Goal: Communication & Community: Answer question/provide support

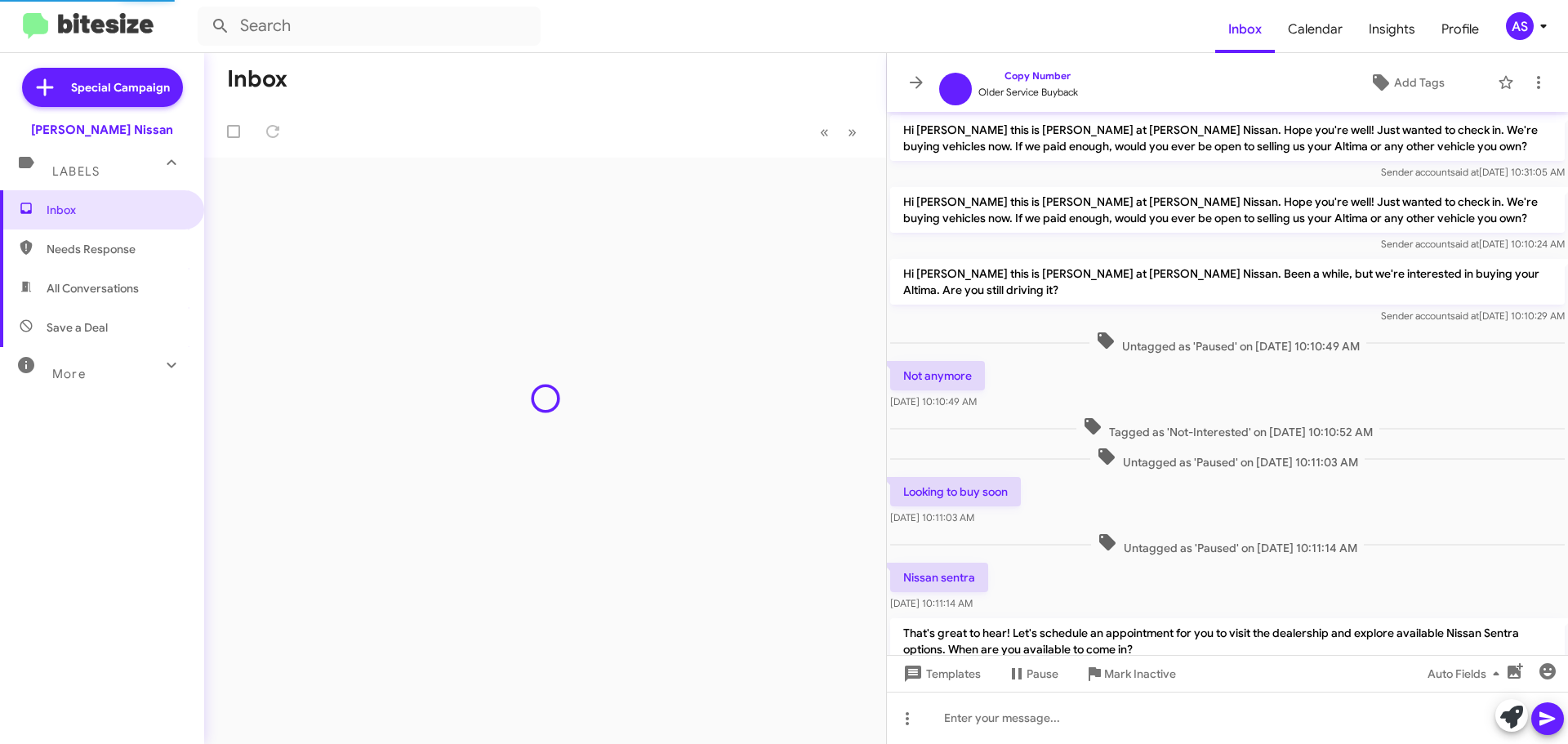
scroll to position [513, 0]
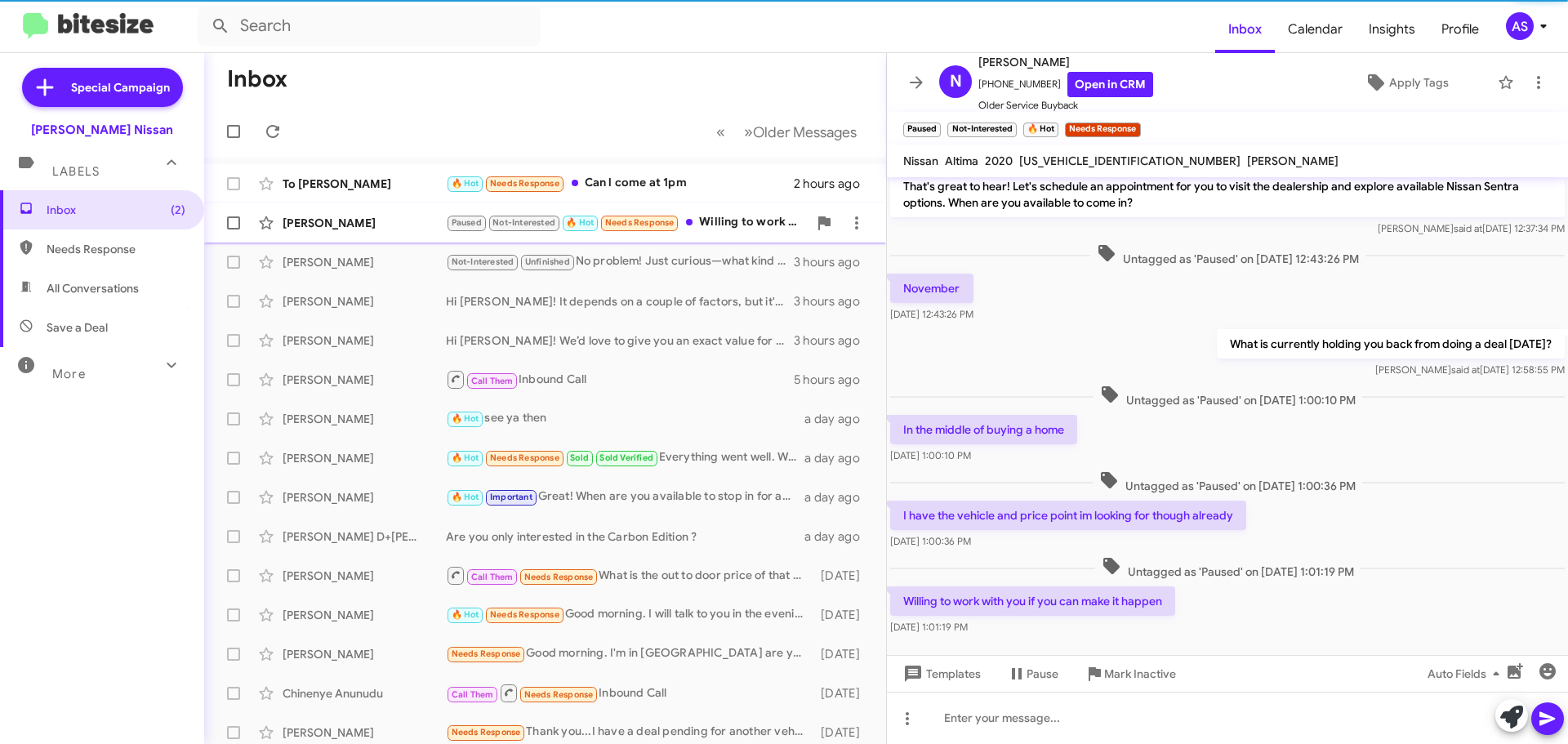
click at [763, 226] on div "Paused Not-Interested 🔥 Hot Needs Response Willing to work with you if you can …" at bounding box center [627, 222] width 362 height 18
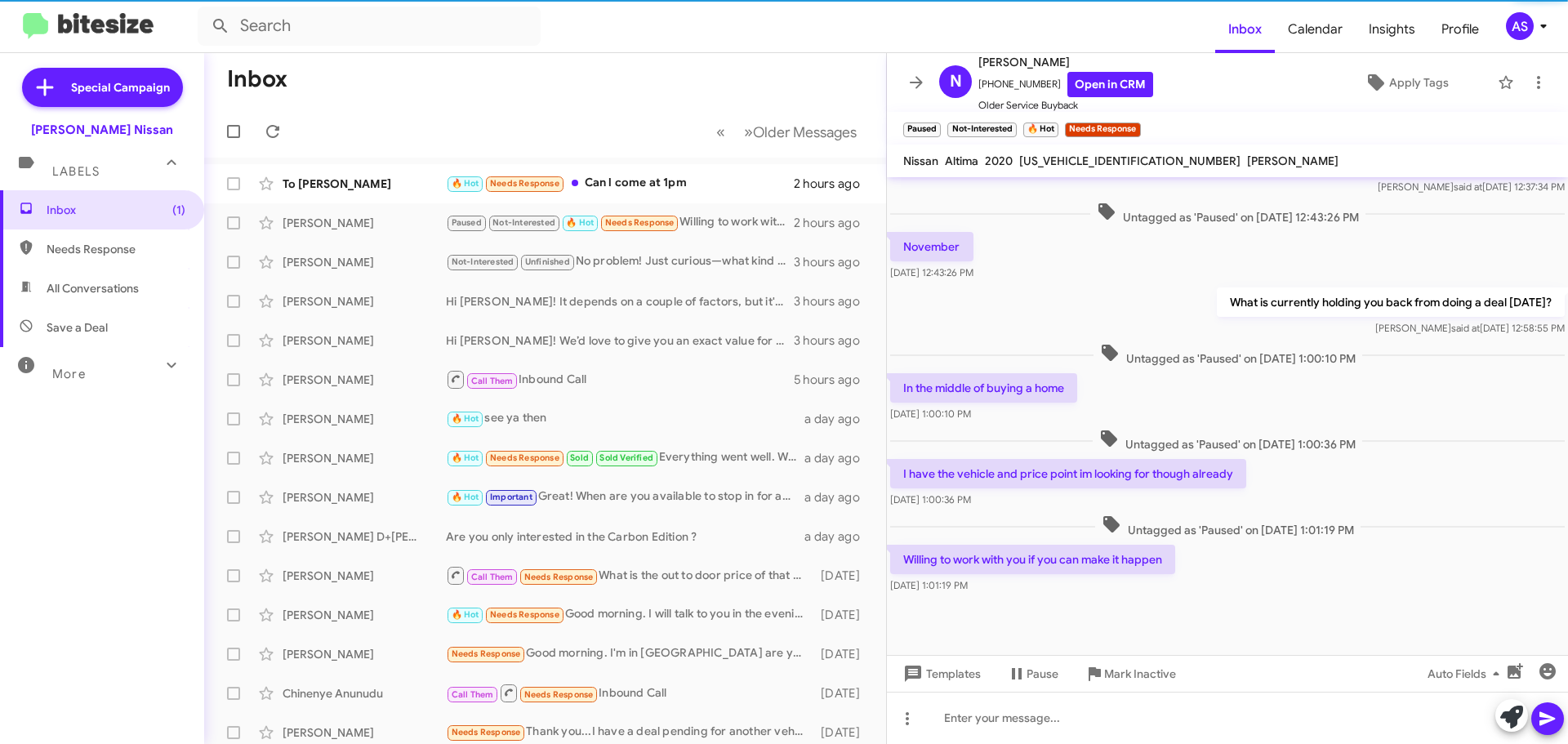
scroll to position [577, 0]
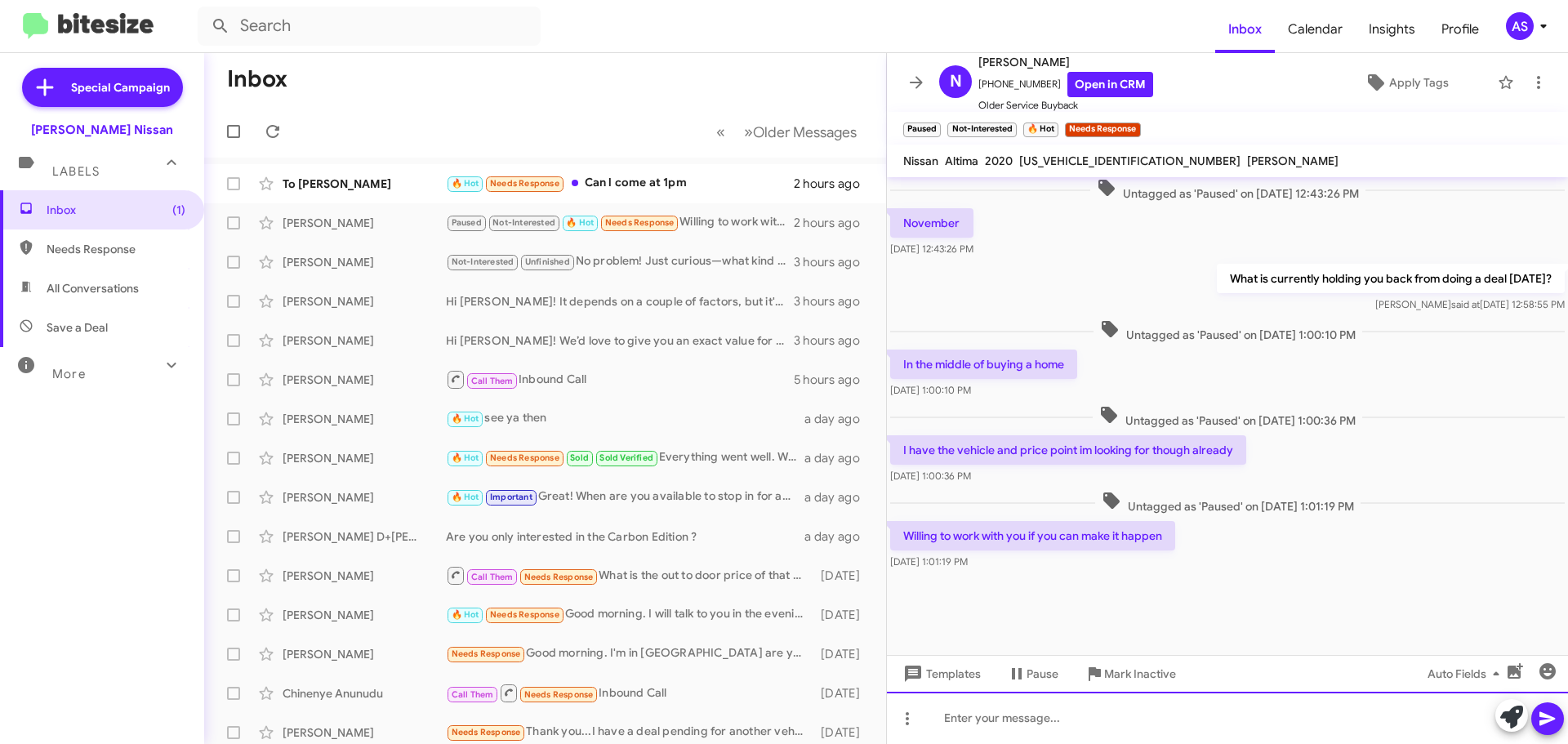
click at [1010, 708] on div at bounding box center [1227, 717] width 681 height 53
click at [1028, 726] on div at bounding box center [1227, 717] width 681 height 53
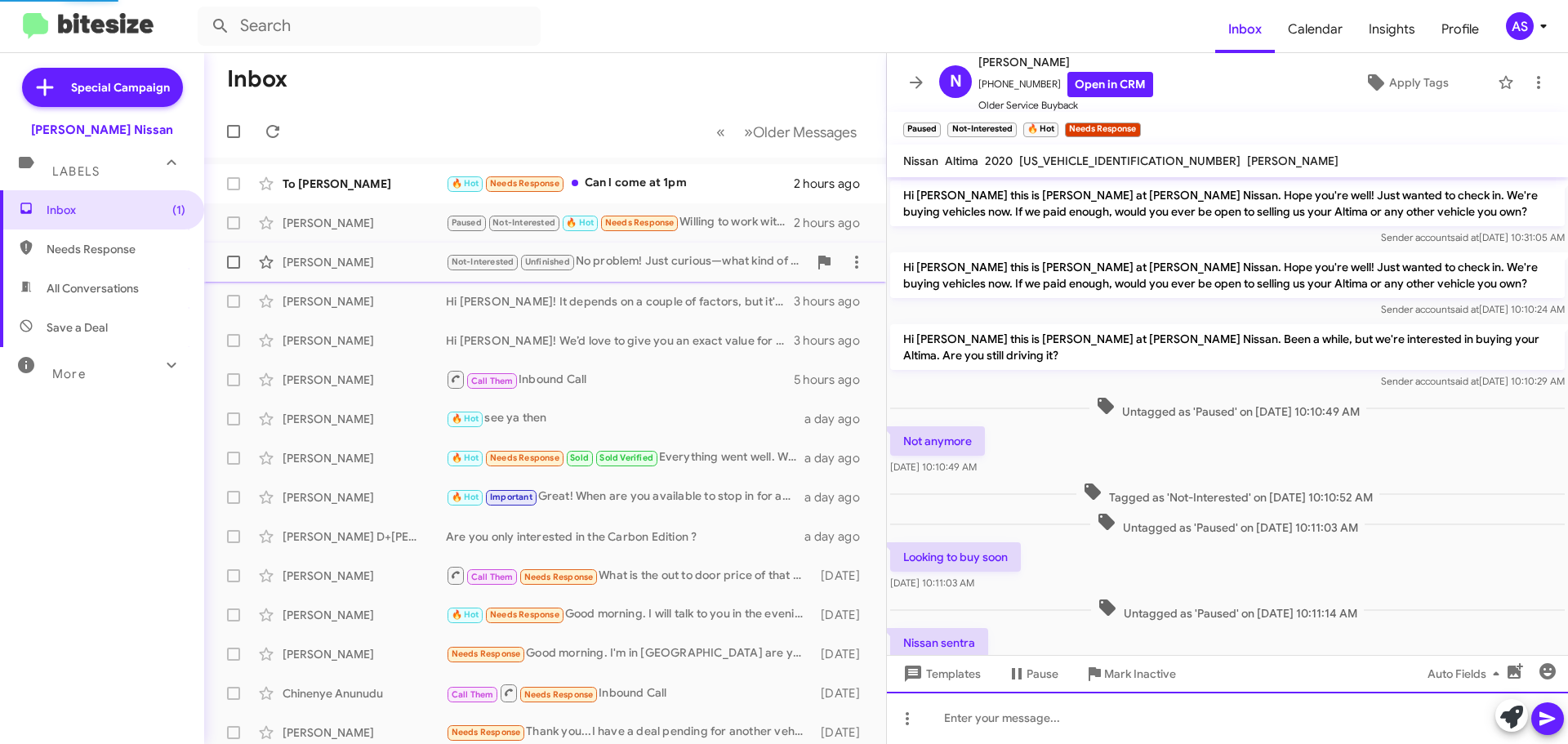
scroll to position [82, 0]
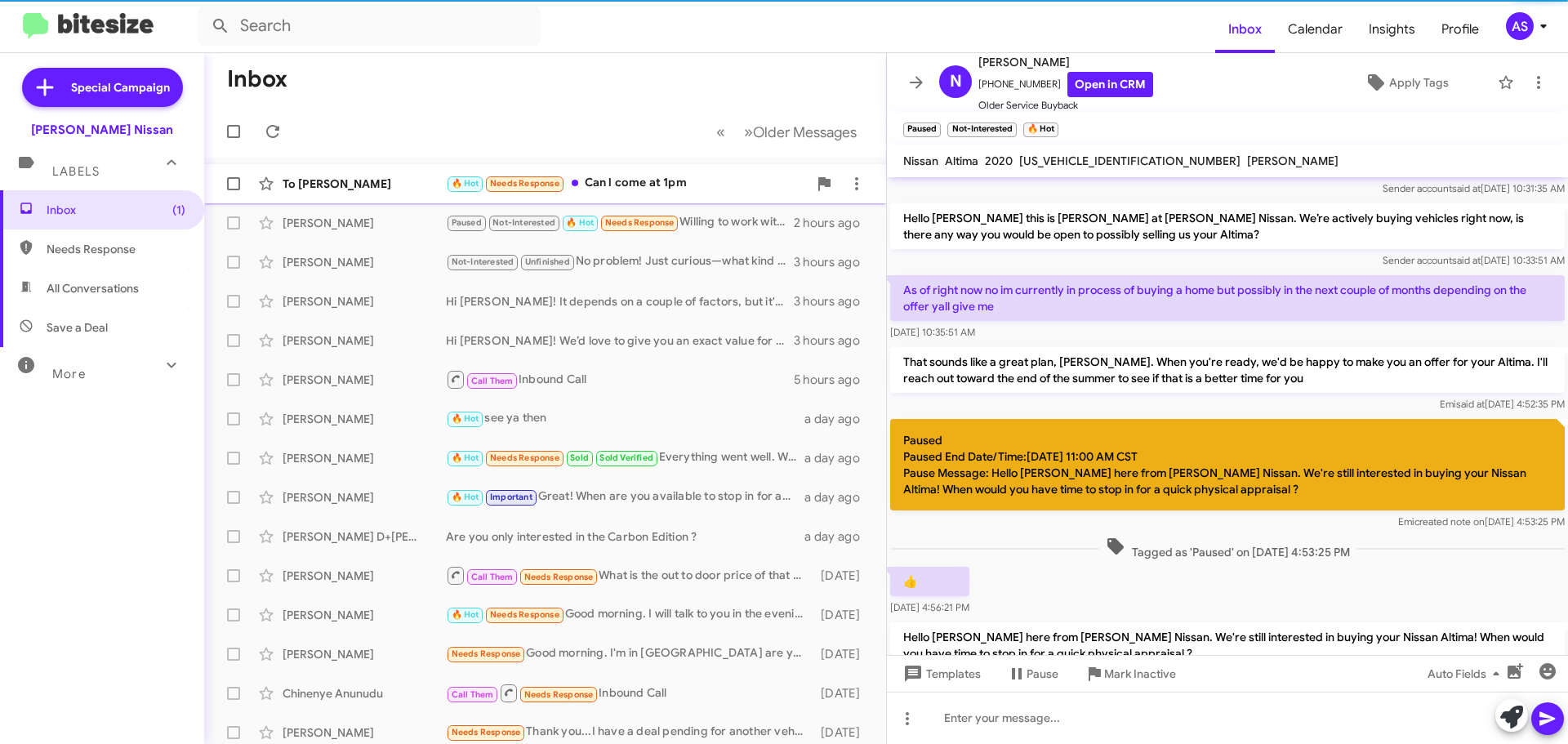
click at [667, 193] on div "🔥 Hot Needs Response Can l come at 1pm" at bounding box center [627, 183] width 362 height 18
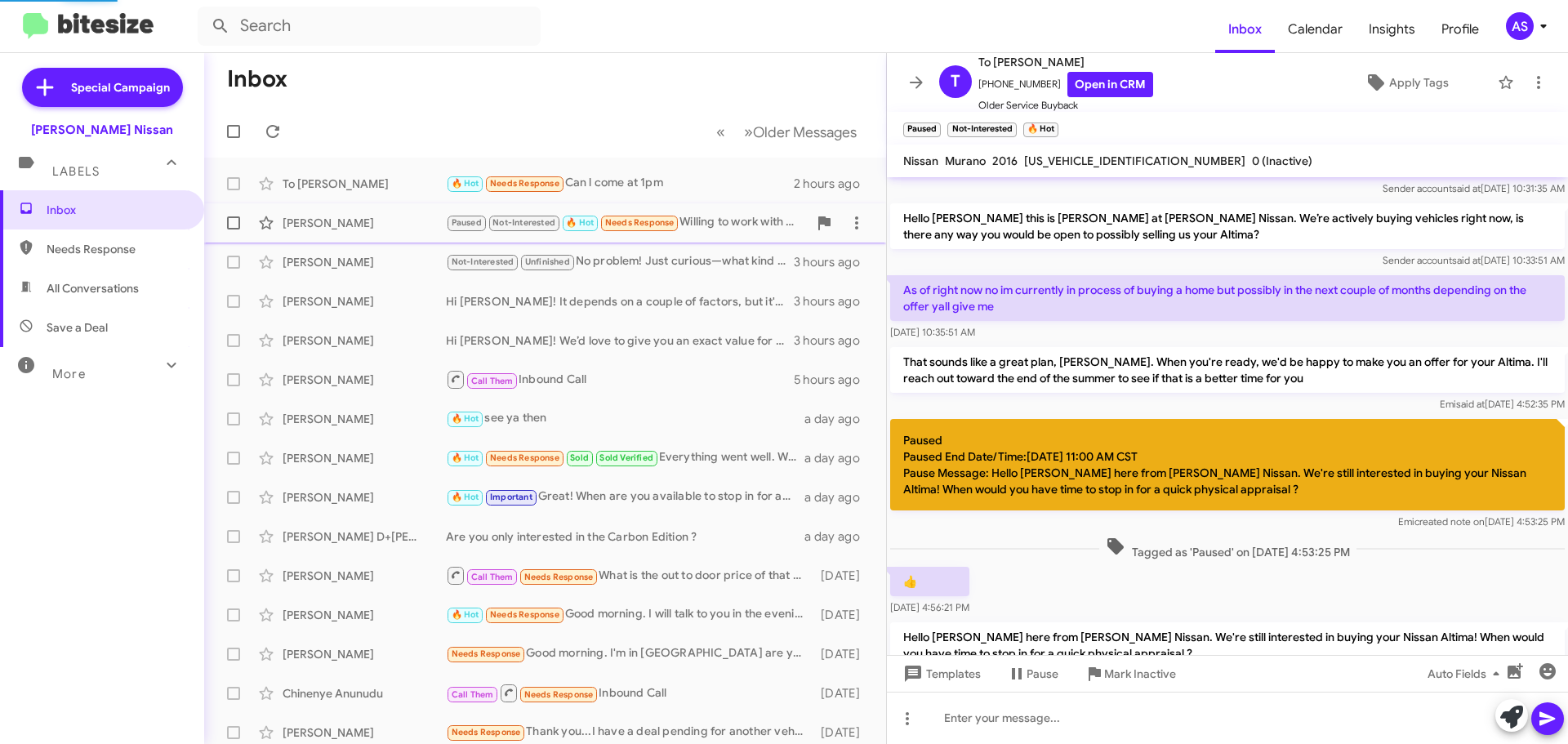
scroll to position [645, 0]
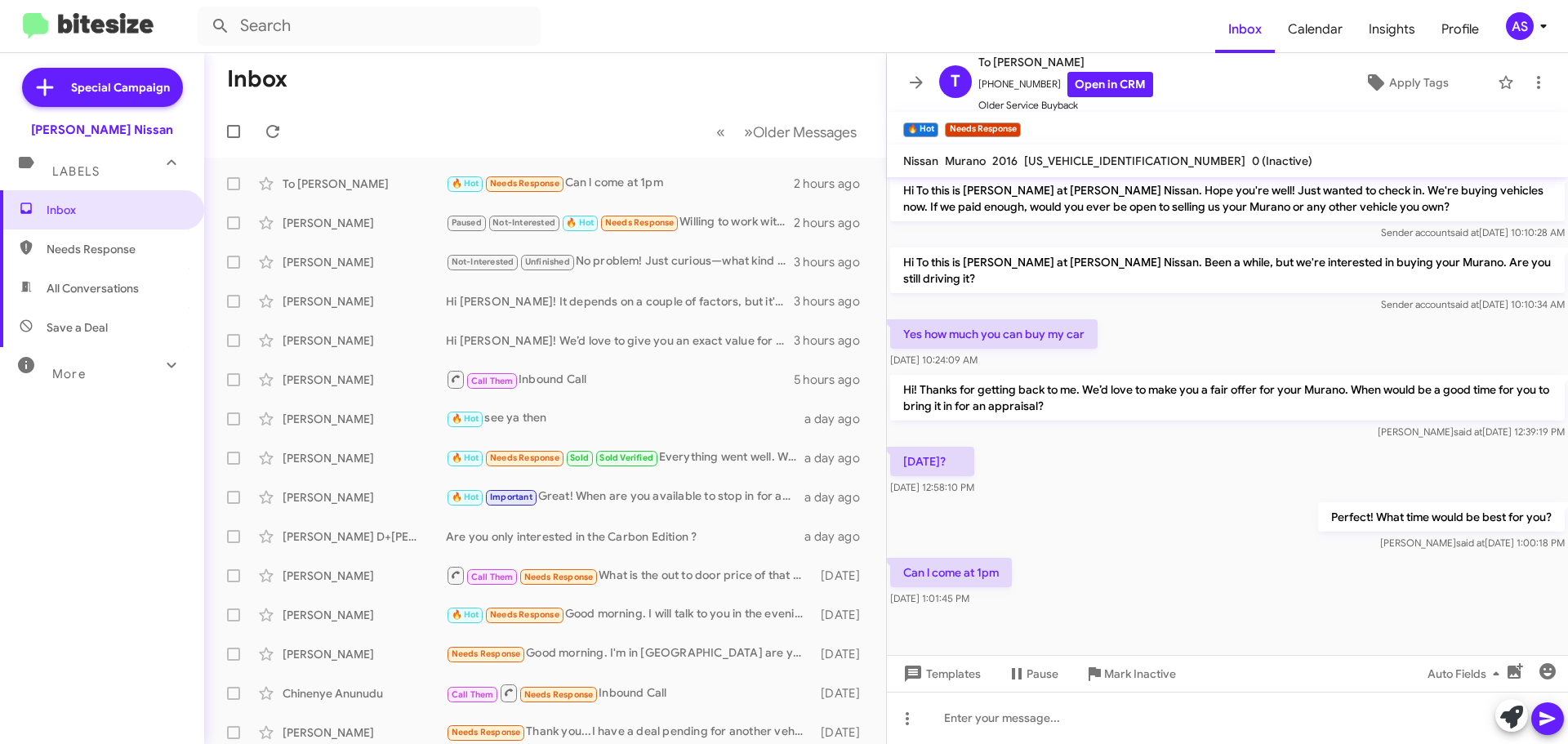
click at [1114, 561] on div "Can l come at 1pm Sep 24, 2025, 1:01:45 PM" at bounding box center [1227, 583] width 681 height 55
click at [1188, 555] on div "Can l come at 1pm Sep 24, 2025, 1:01:45 PM" at bounding box center [1227, 583] width 681 height 55
click at [1282, 559] on div "Can l come at 1pm Sep 24, 2025, 1:01:45 PM" at bounding box center [1227, 583] width 681 height 55
click at [1050, 592] on div "Can l come at 1pm Sep 24, 2025, 1:01:45 PM" at bounding box center [1227, 583] width 681 height 55
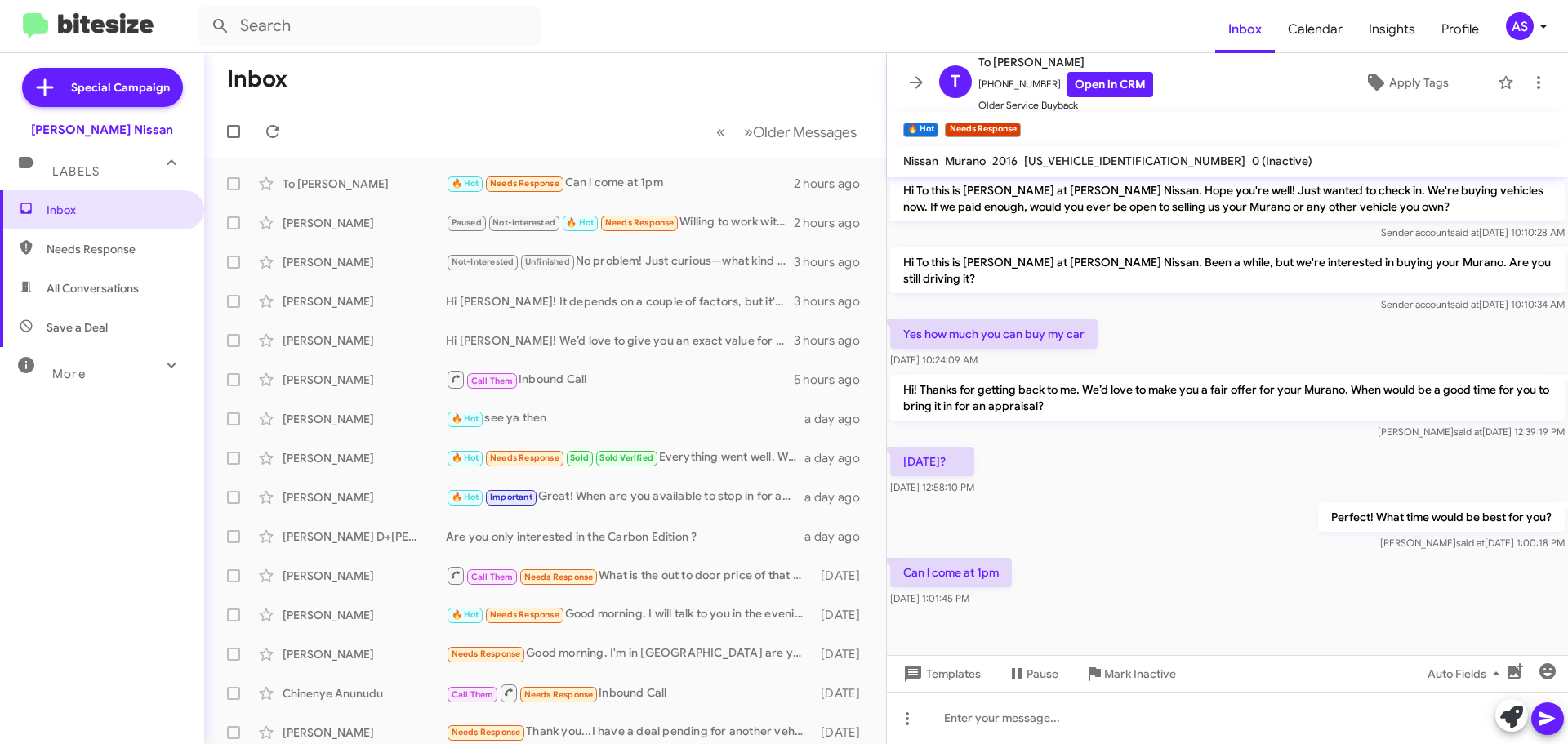
click at [1033, 610] on div at bounding box center [1227, 641] width 681 height 61
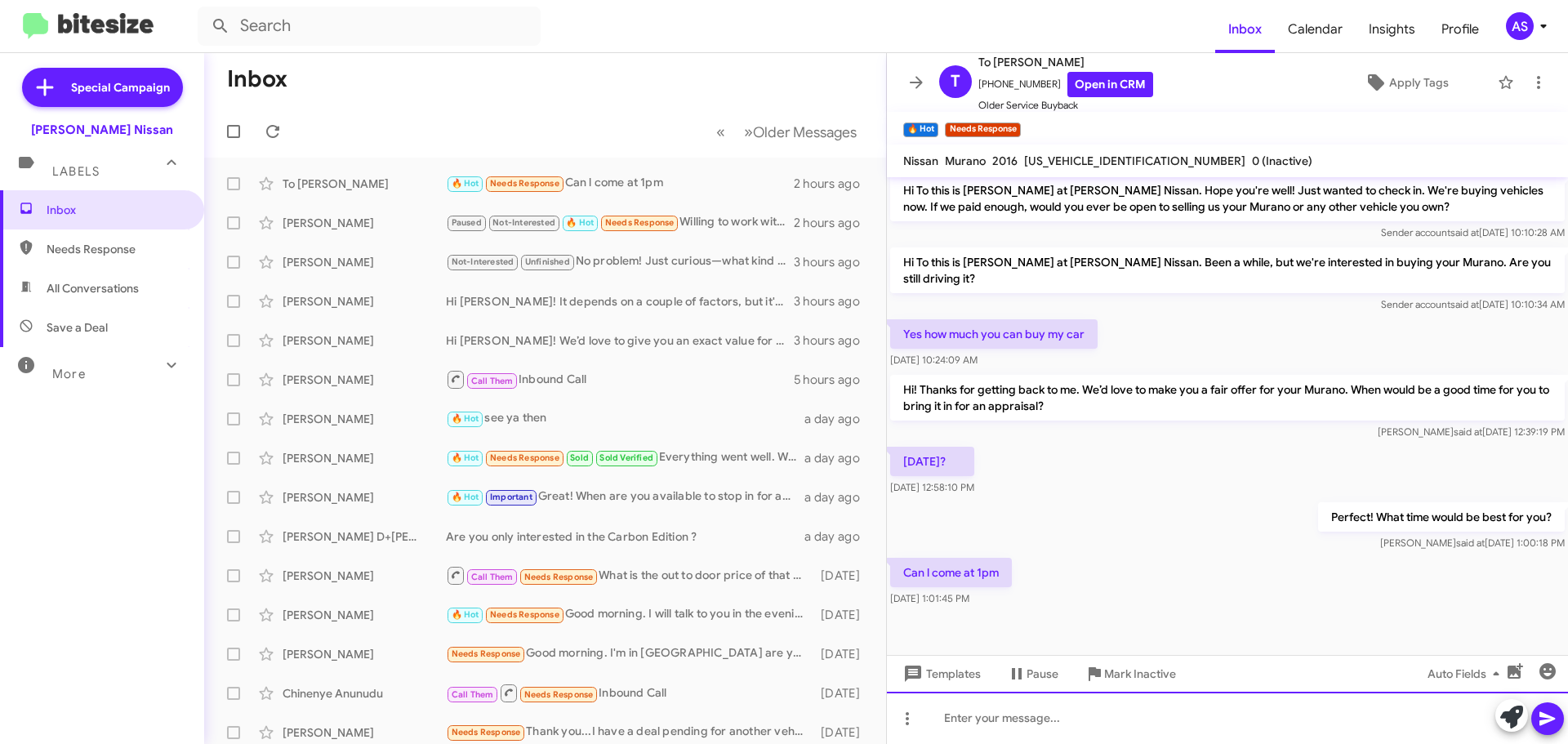
click at [1255, 736] on div at bounding box center [1227, 717] width 681 height 53
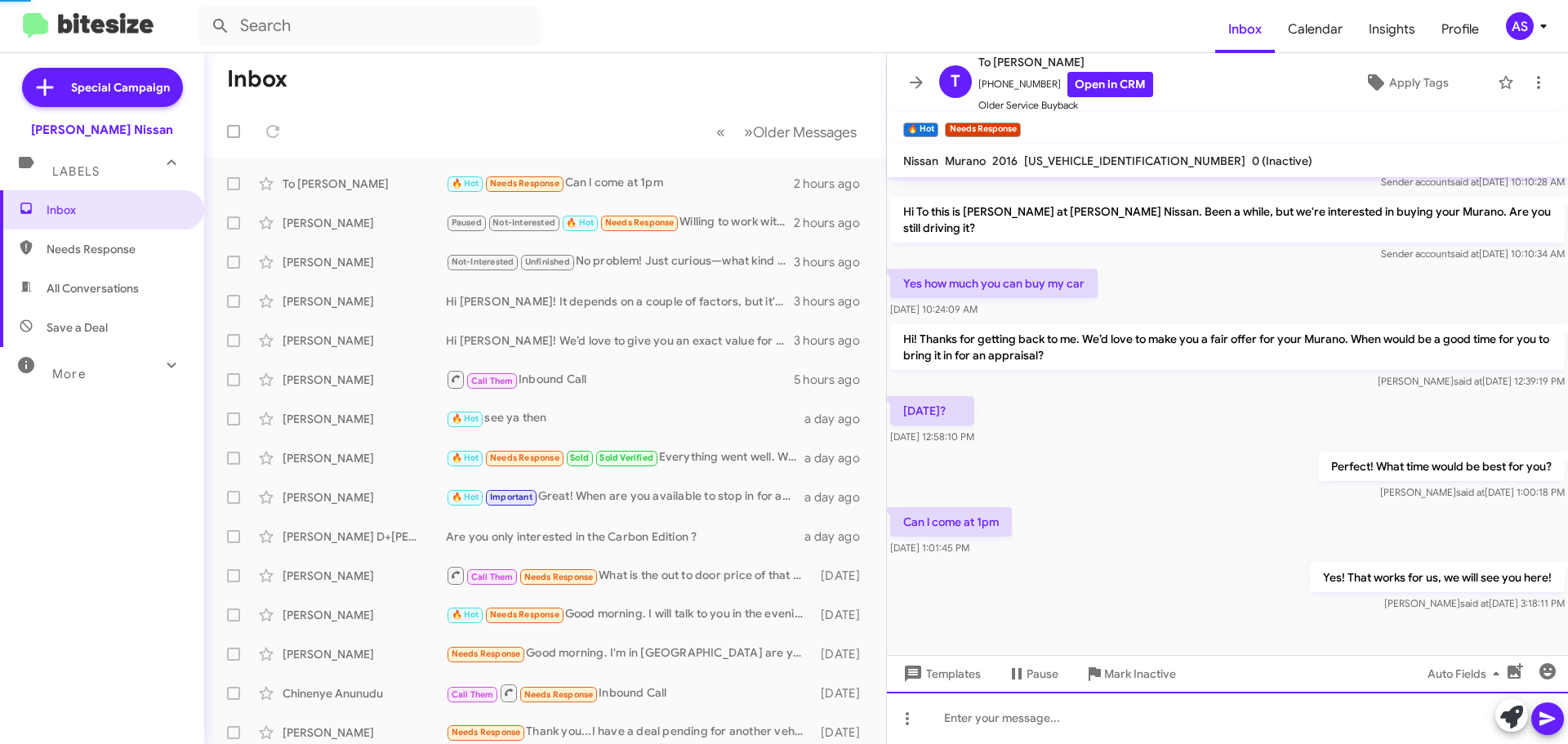
scroll to position [705, 0]
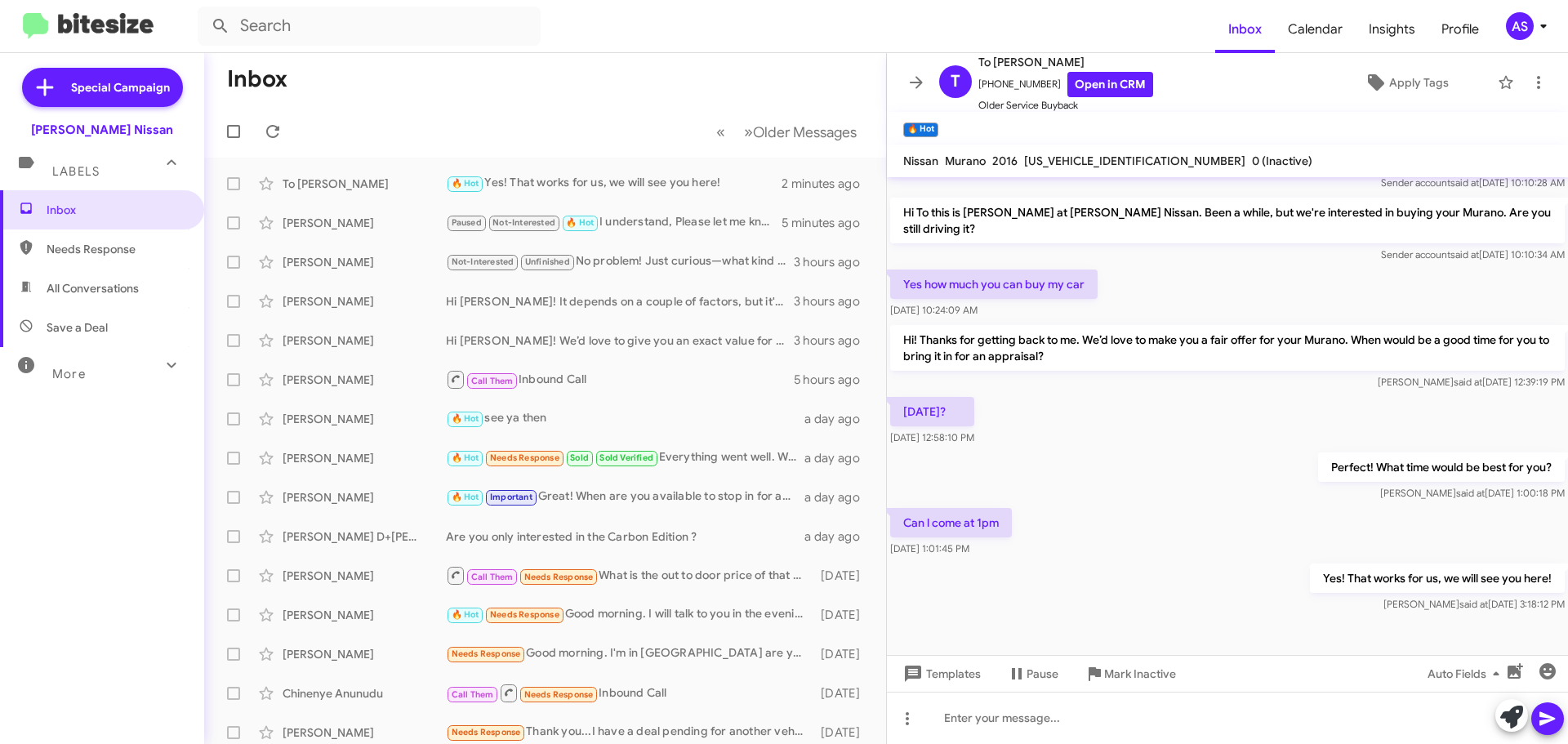
scroll to position [705, 0]
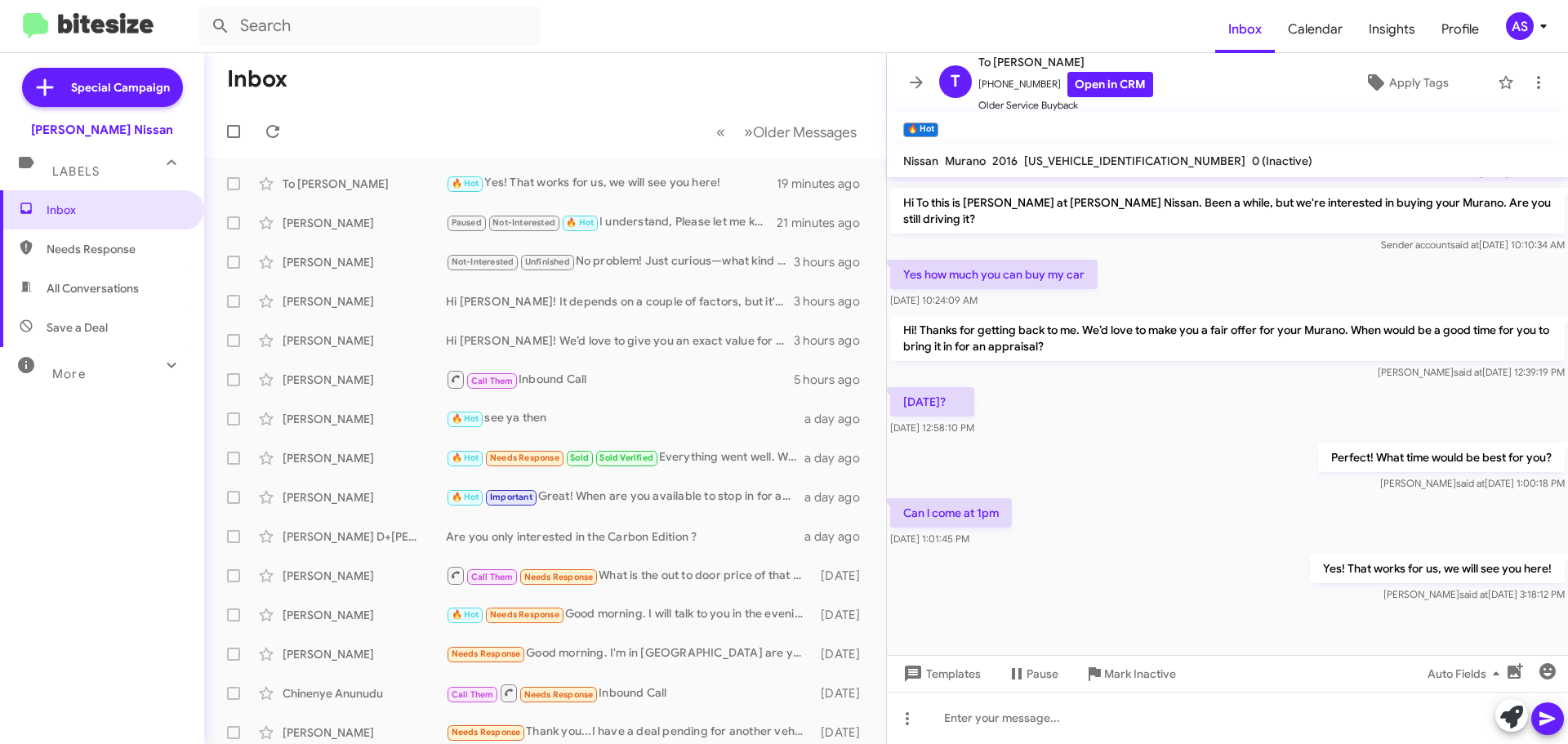
click at [147, 558] on div "Inbox Needs Response All Conversations Save a Deal More Important 🔥 Hot Appoint…" at bounding box center [102, 413] width 205 height 447
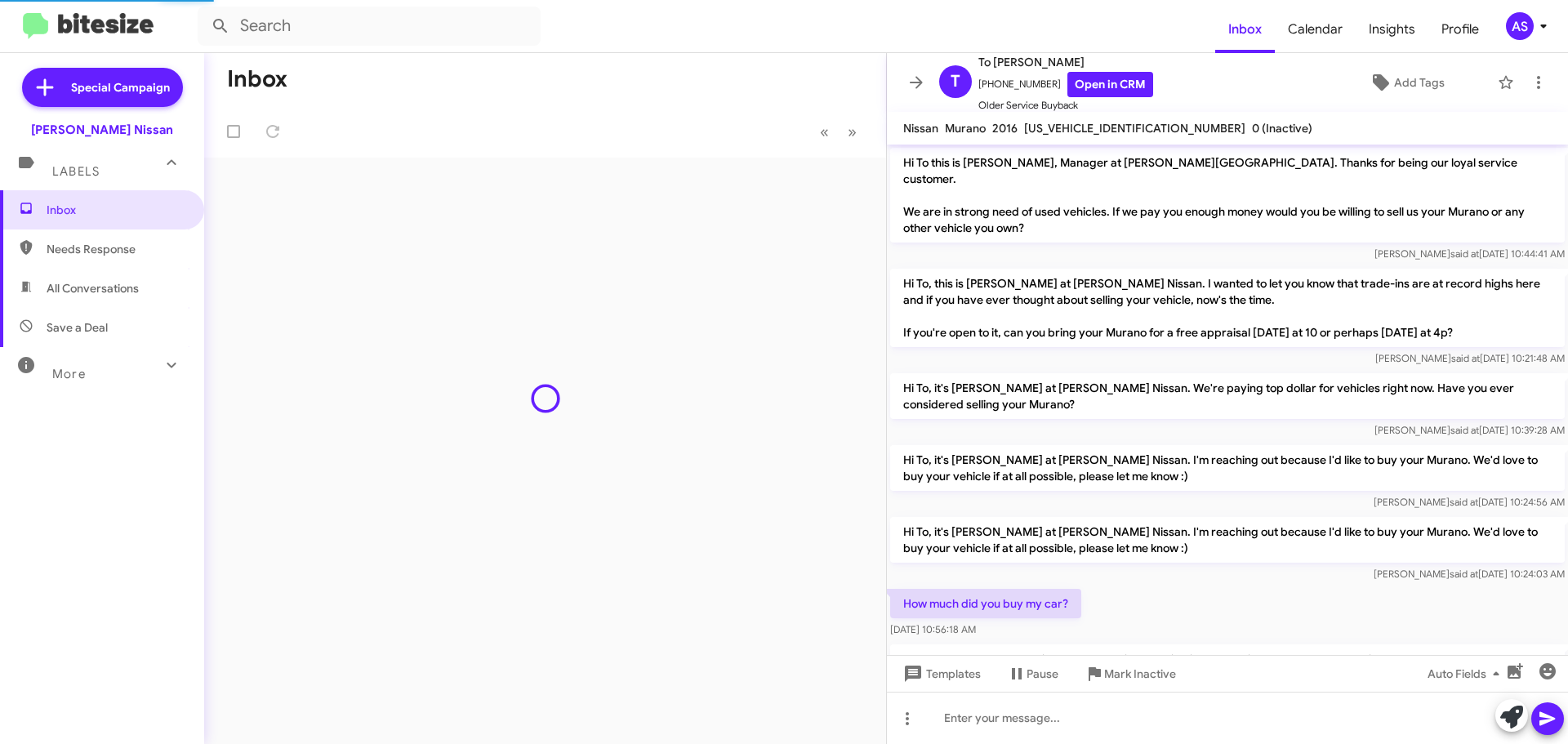
scroll to position [672, 0]
